Goal: Communication & Community: Answer question/provide support

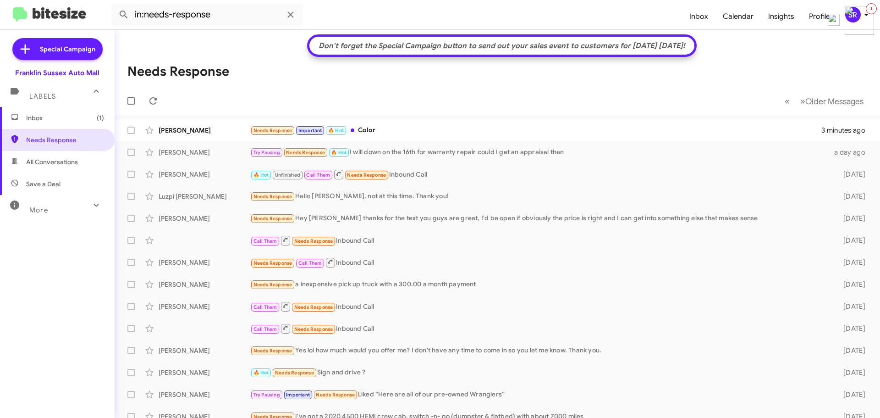
click at [31, 118] on span "Inbox (1)" at bounding box center [65, 117] width 78 height 9
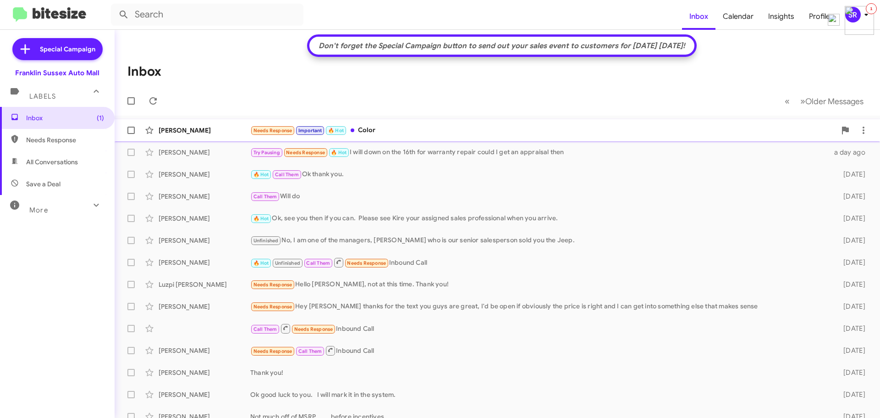
click at [373, 130] on div "Needs Response Important 🔥 Hot Color" at bounding box center [543, 130] width 586 height 11
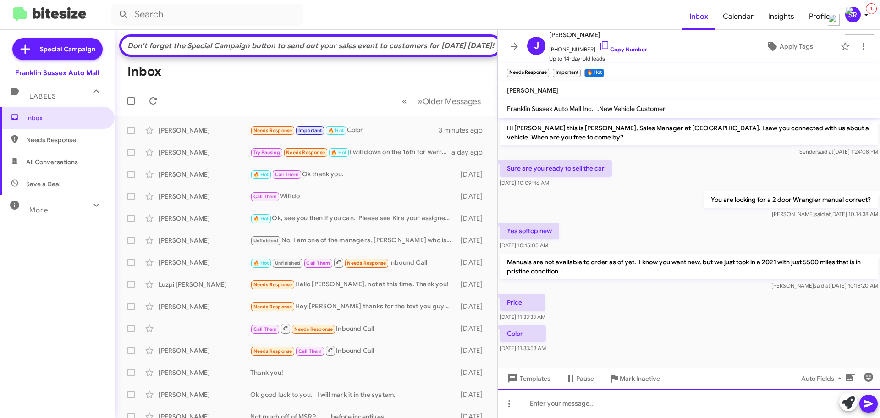
click at [551, 397] on div at bounding box center [689, 402] width 382 height 29
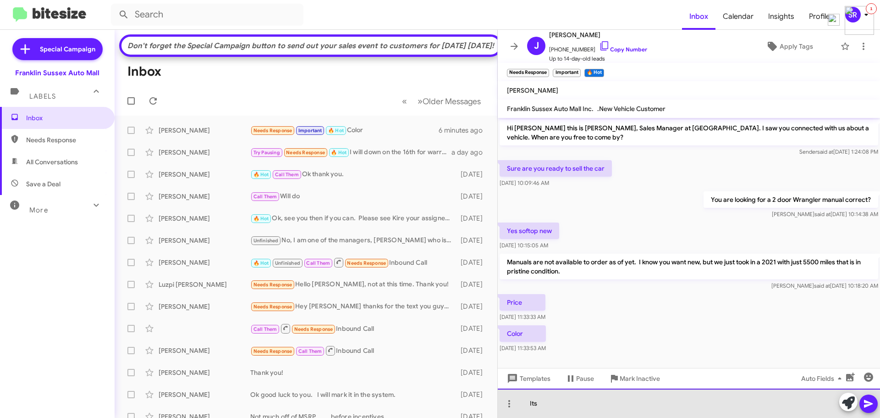
click at [552, 400] on div "Its" at bounding box center [689, 402] width 382 height 29
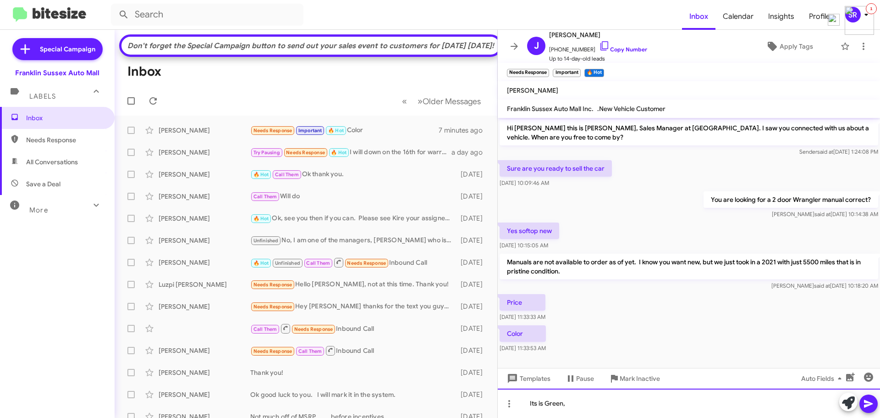
click at [597, 411] on div "Its is Green," at bounding box center [689, 402] width 382 height 29
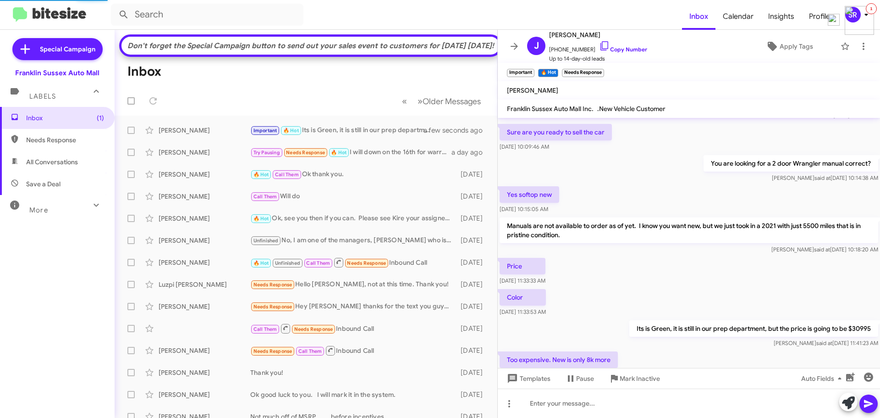
scroll to position [70, 0]
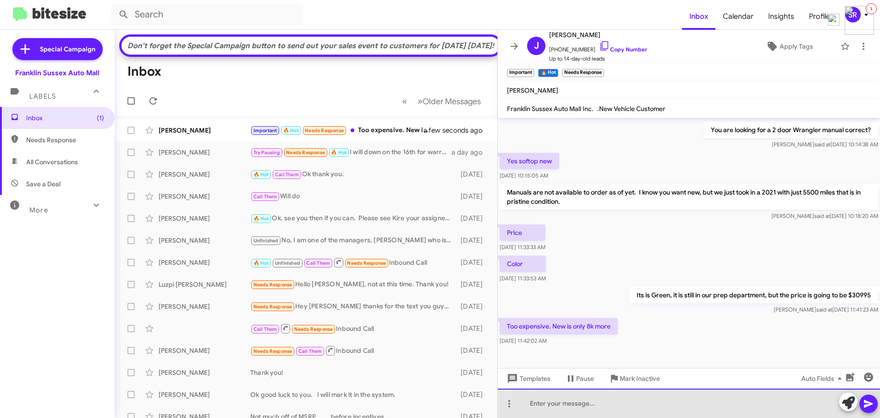
click at [554, 399] on div at bounding box center [689, 402] width 382 height 29
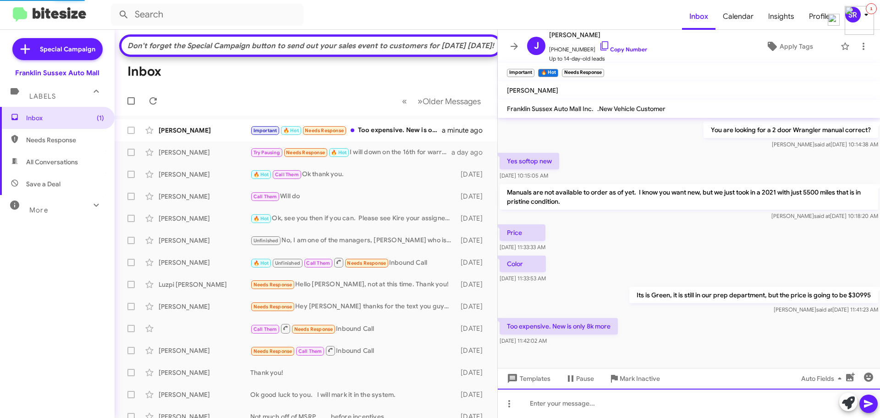
scroll to position [0, 0]
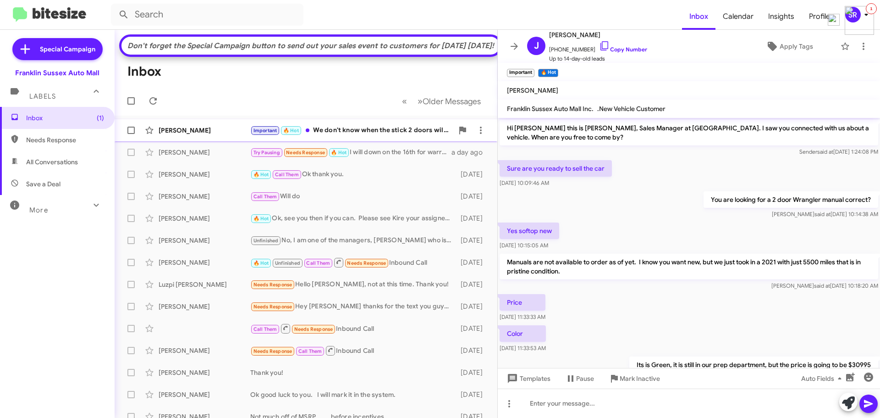
click at [347, 136] on div "Important 🔥 Hot We don't know when the stick 2 doors will be available, and thi…" at bounding box center [351, 130] width 203 height 11
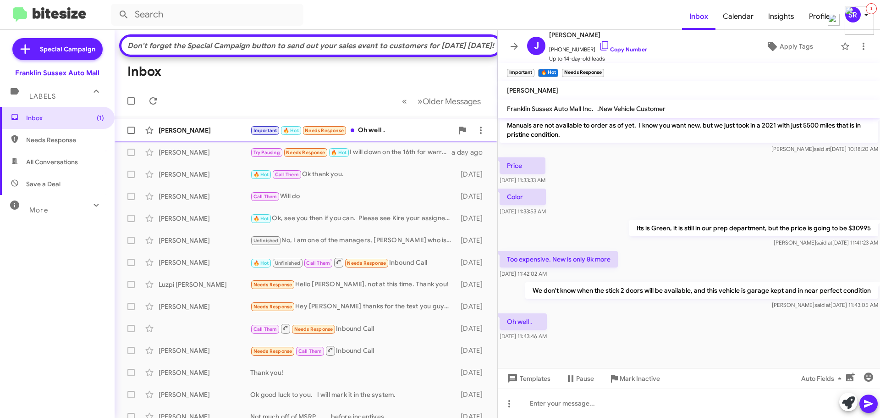
click at [372, 136] on div "Important 🔥 Hot Needs Response Oh well ." at bounding box center [351, 130] width 203 height 11
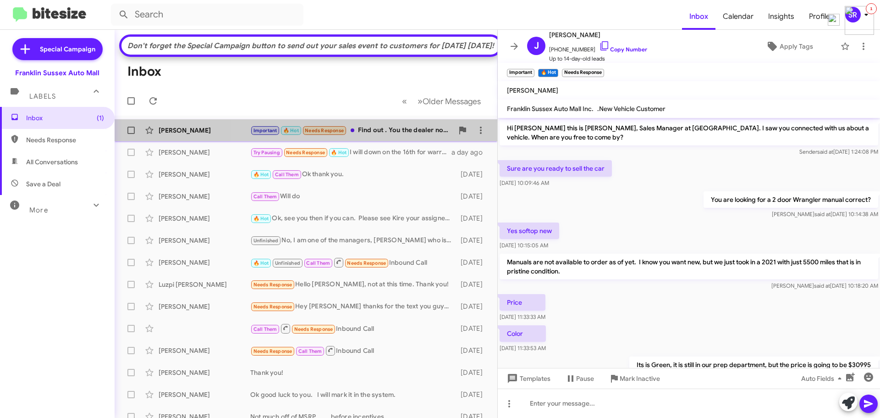
click at [382, 136] on div "Important 🔥 Hot Needs Response Find out . You the dealer not me" at bounding box center [351, 130] width 203 height 11
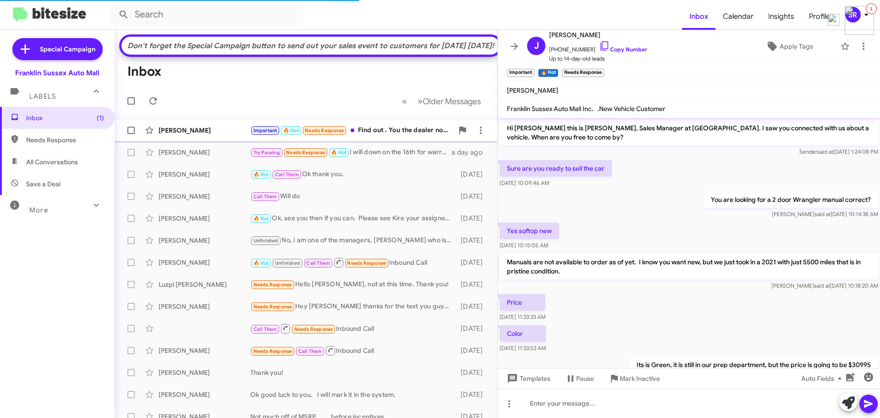
click at [374, 136] on div "Important 🔥 Hot Needs Response Find out . You the dealer not me" at bounding box center [351, 130] width 203 height 11
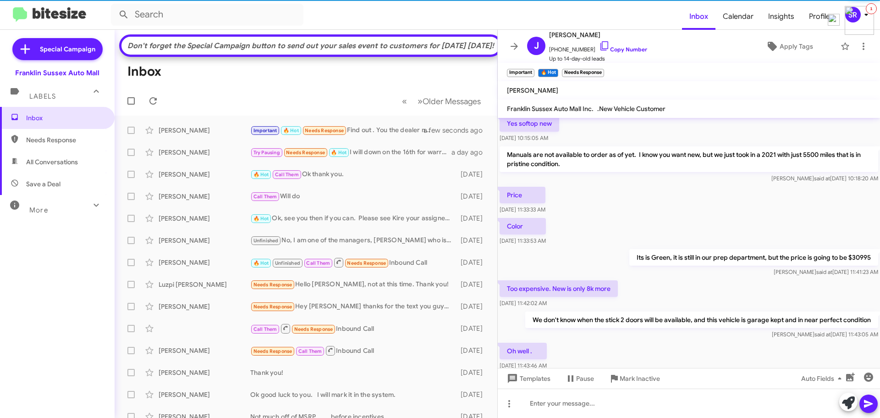
scroll to position [170, 0]
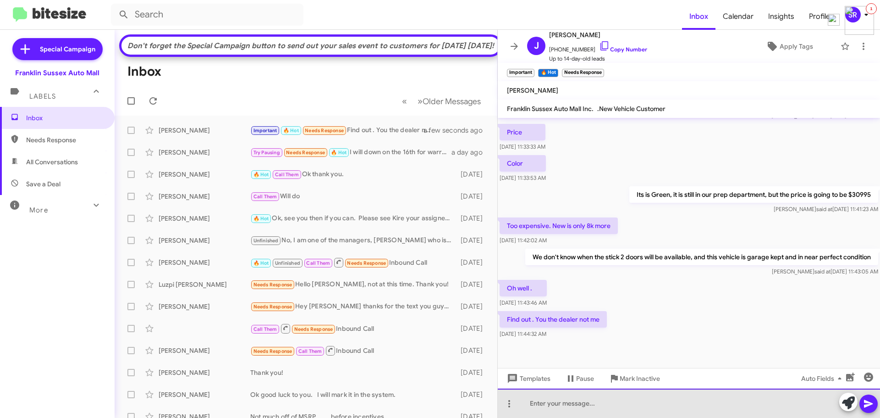
click at [570, 403] on div at bounding box center [689, 402] width 382 height 29
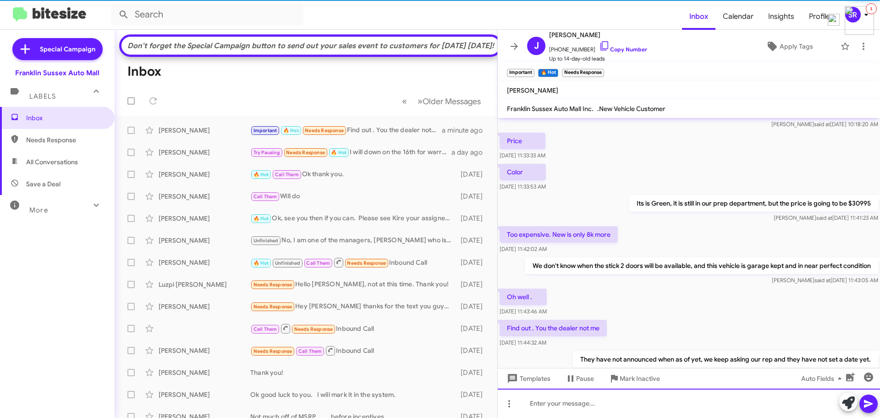
scroll to position [204, 0]
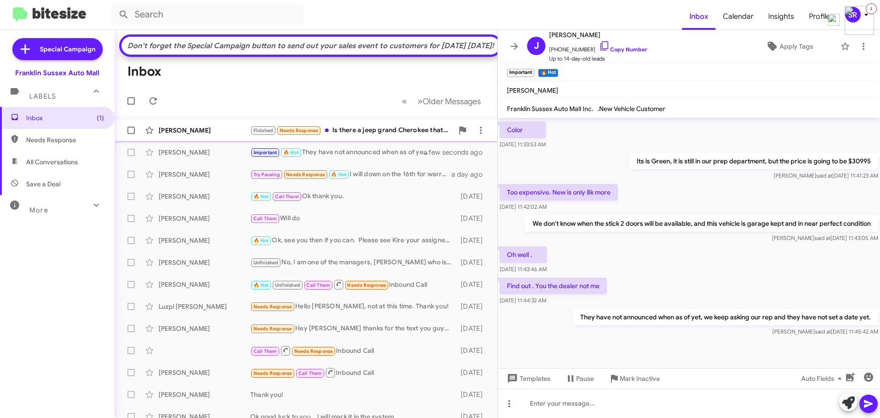
click at [363, 136] on div "Finished Needs Response Is there a jeep grand Cherokee that can pull 7,200 lbs" at bounding box center [351, 130] width 203 height 11
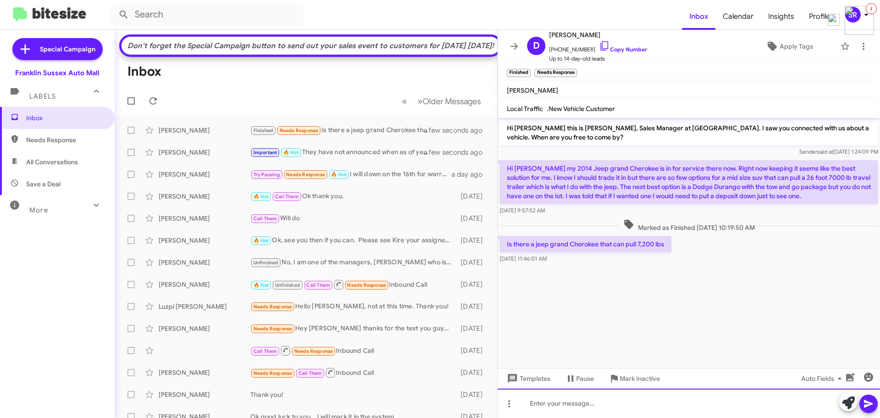
click at [550, 396] on div at bounding box center [689, 402] width 382 height 29
